Goal: Navigation & Orientation: Find specific page/section

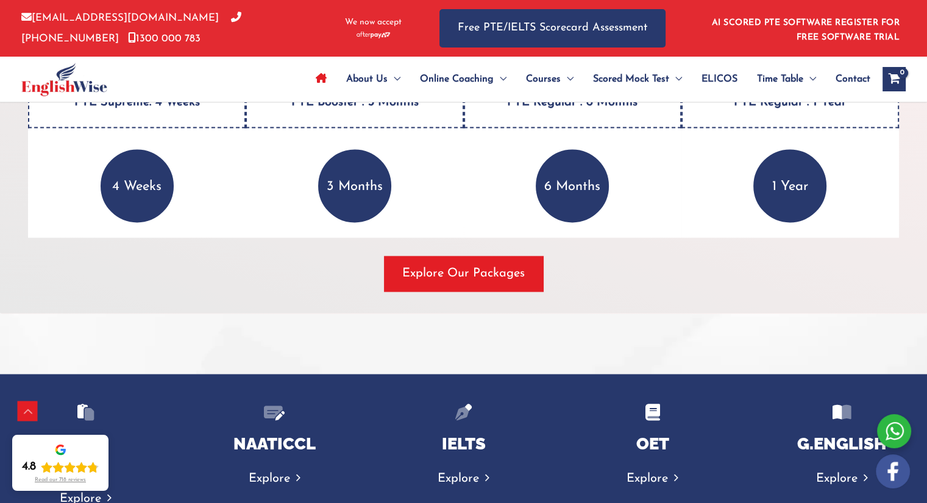
scroll to position [1735, 0]
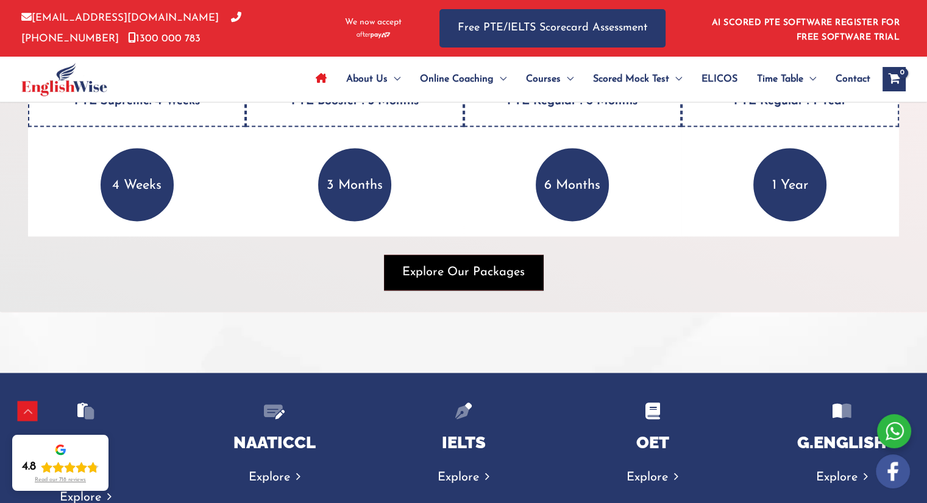
click at [477, 273] on span "Explore Our Packages" at bounding box center [463, 272] width 123 height 17
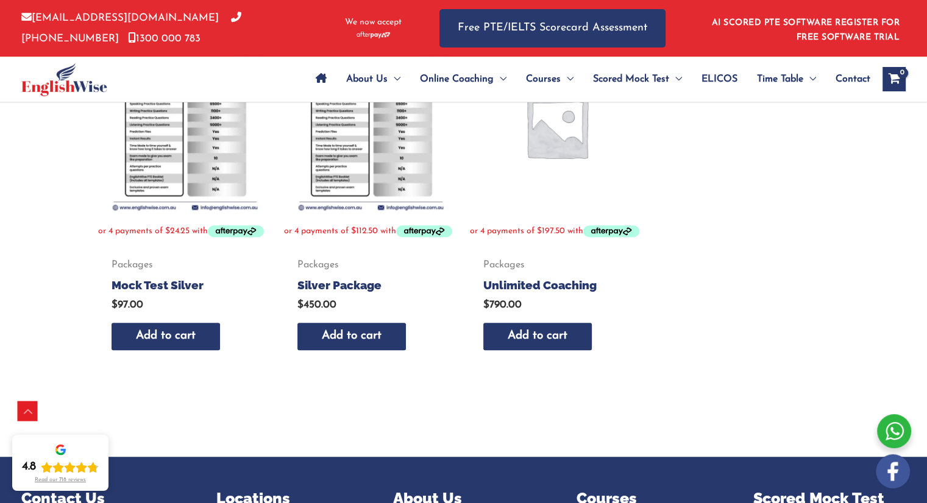
scroll to position [641, 0]
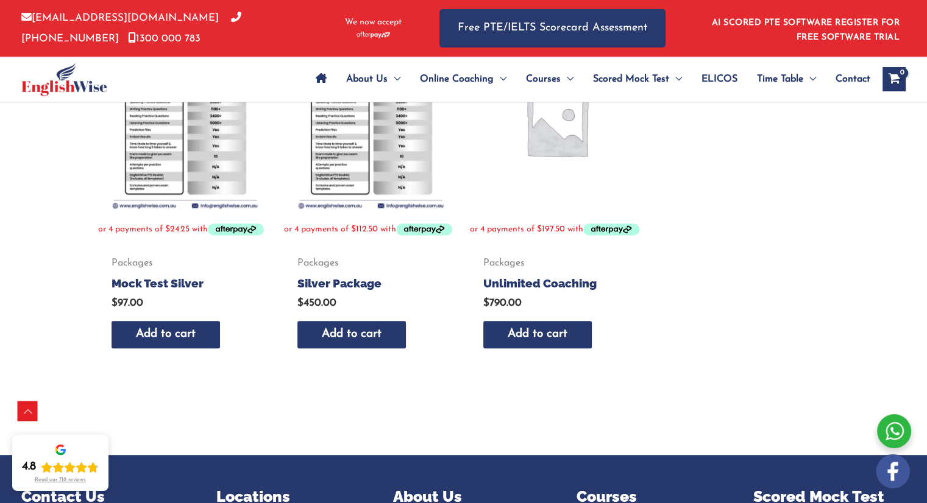
click at [844, 74] on span "Contact" at bounding box center [853, 79] width 35 height 43
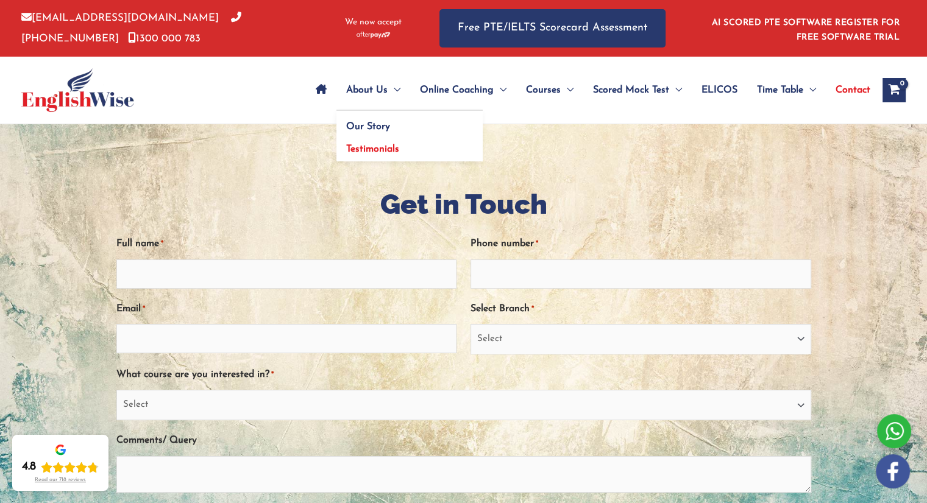
click at [390, 154] on link "Testimonials" at bounding box center [409, 148] width 146 height 28
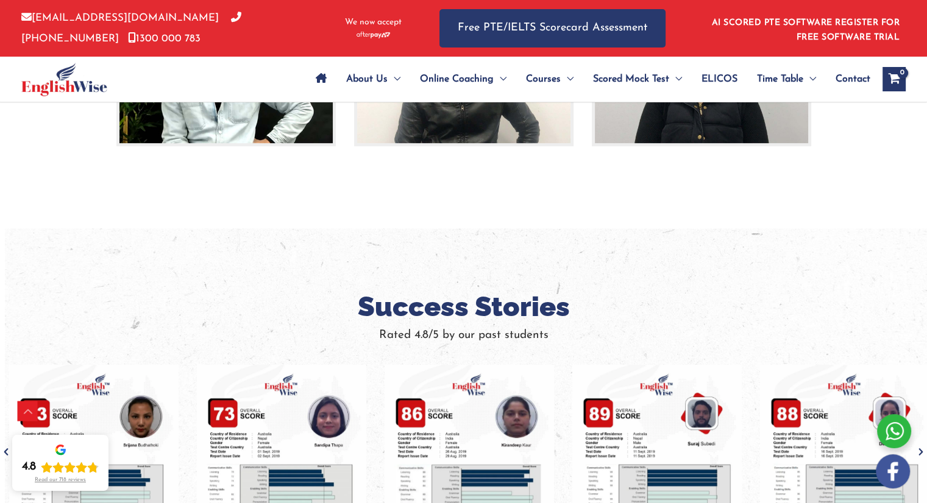
scroll to position [607, 0]
